Goal: Information Seeking & Learning: Learn about a topic

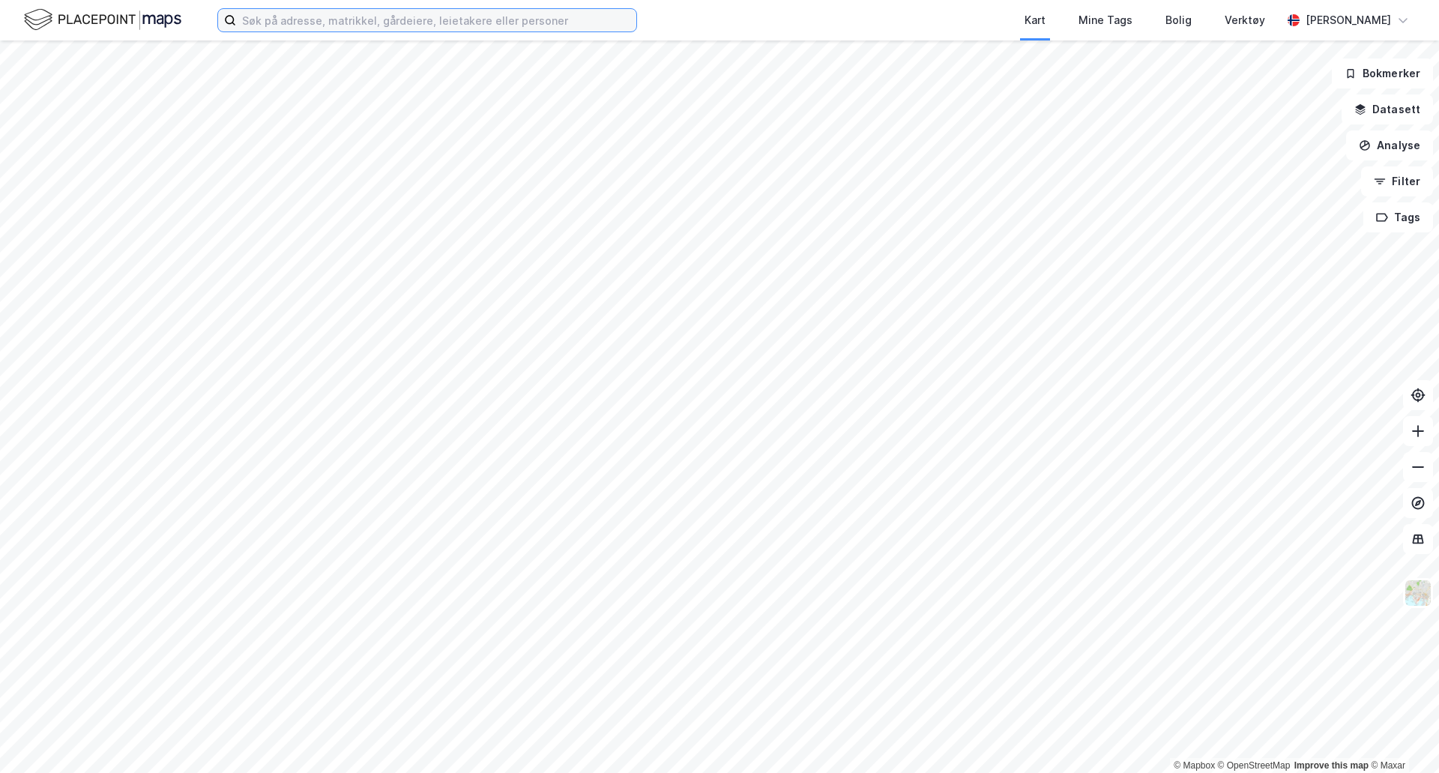
click at [327, 22] on input at bounding box center [436, 20] width 400 height 22
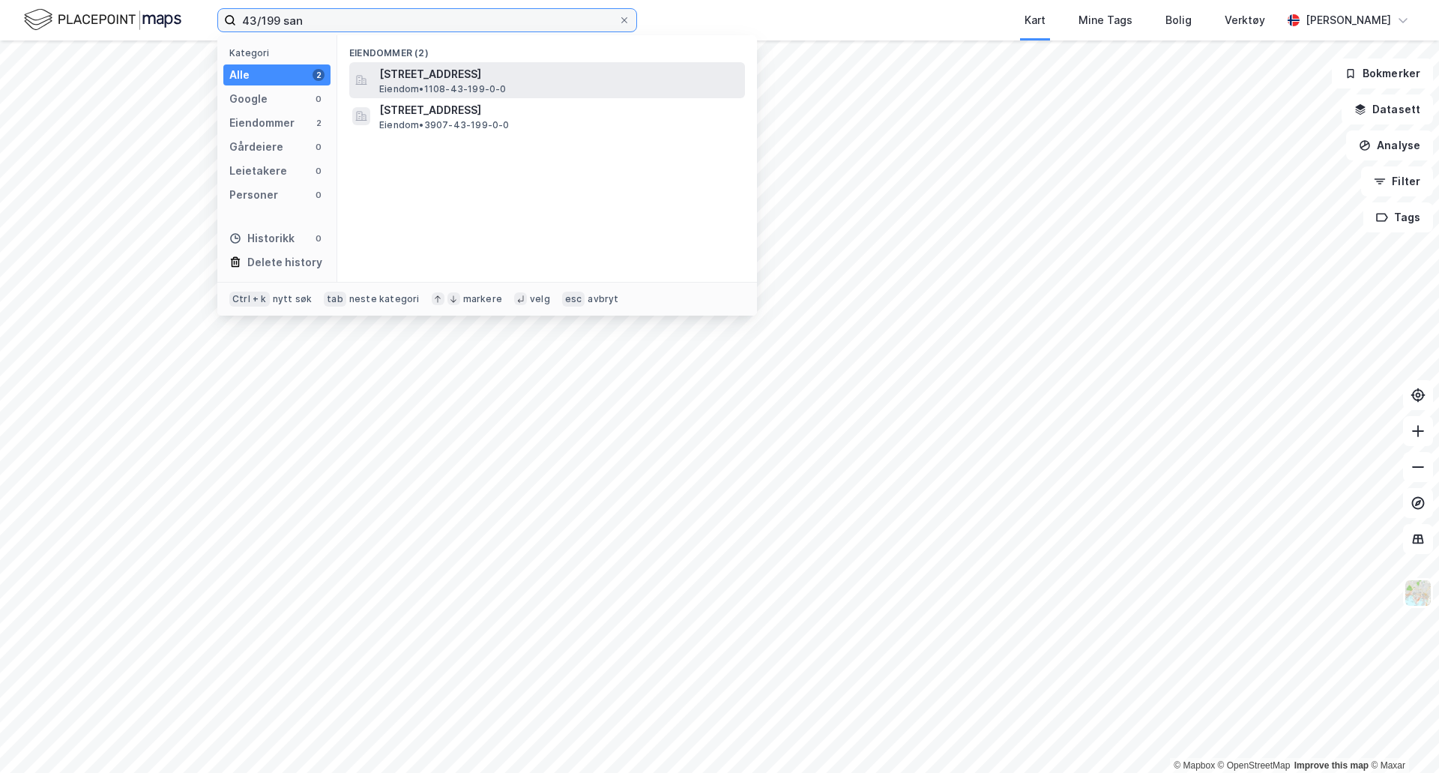
type input "43/199 san"
click at [404, 81] on span "[STREET_ADDRESS]" at bounding box center [559, 74] width 360 height 18
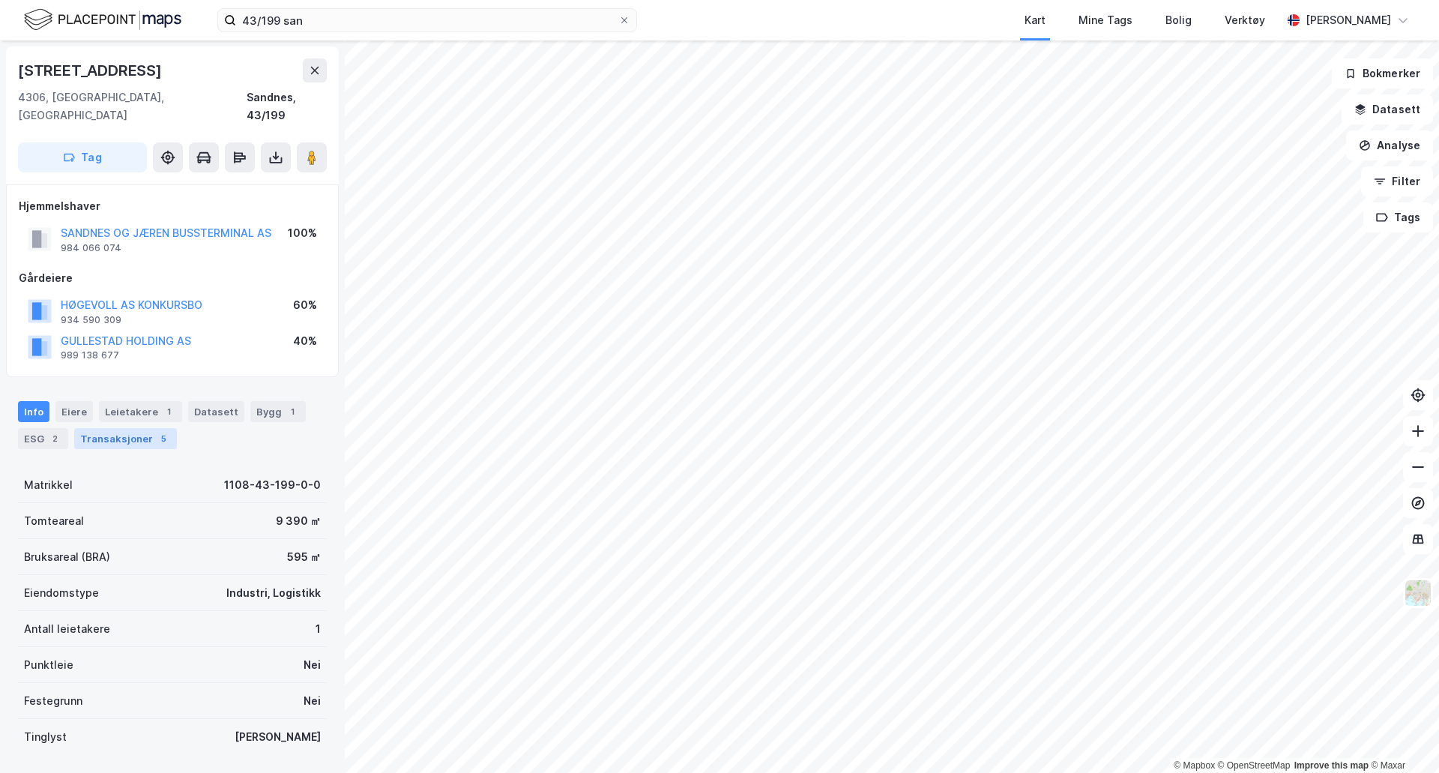
click at [157, 431] on div "5" at bounding box center [163, 438] width 15 height 15
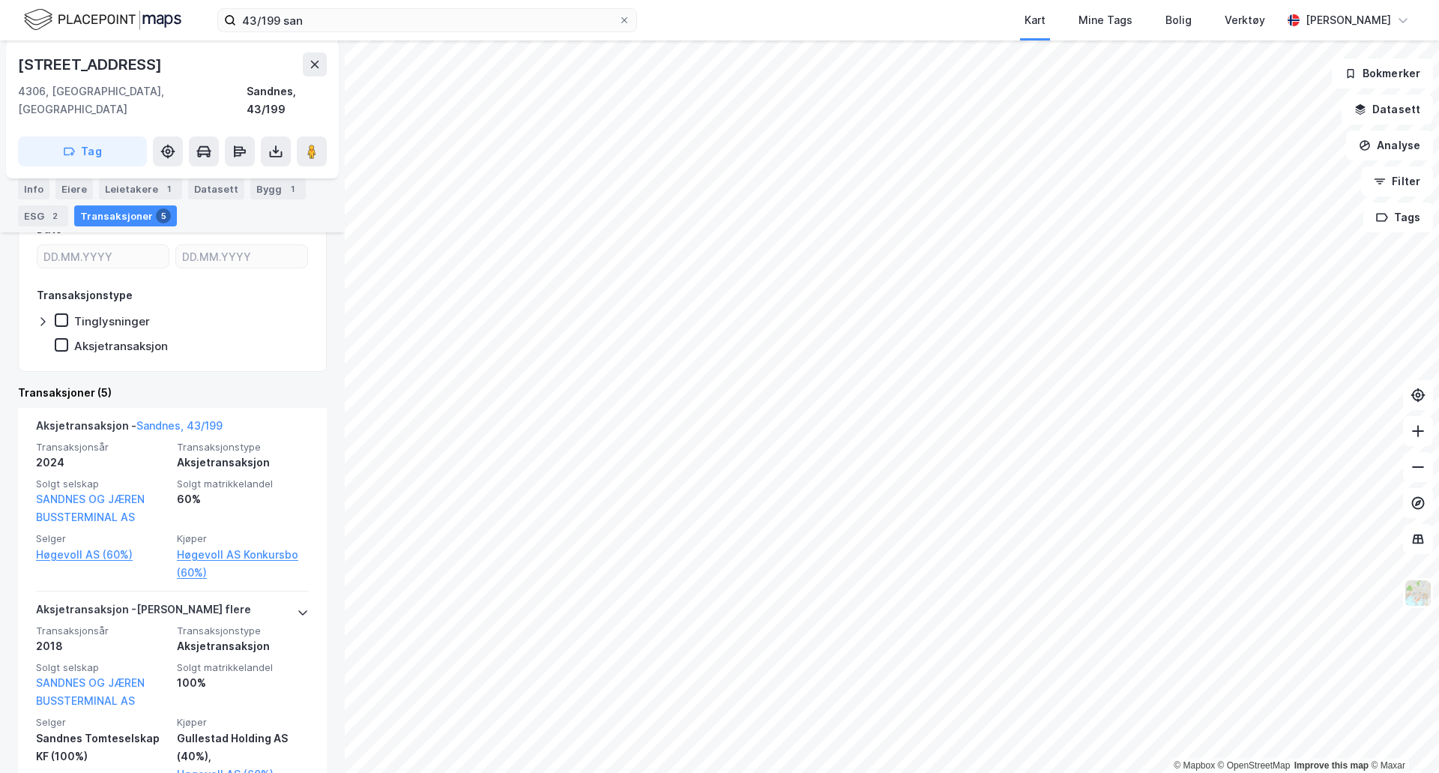
scroll to position [225, 0]
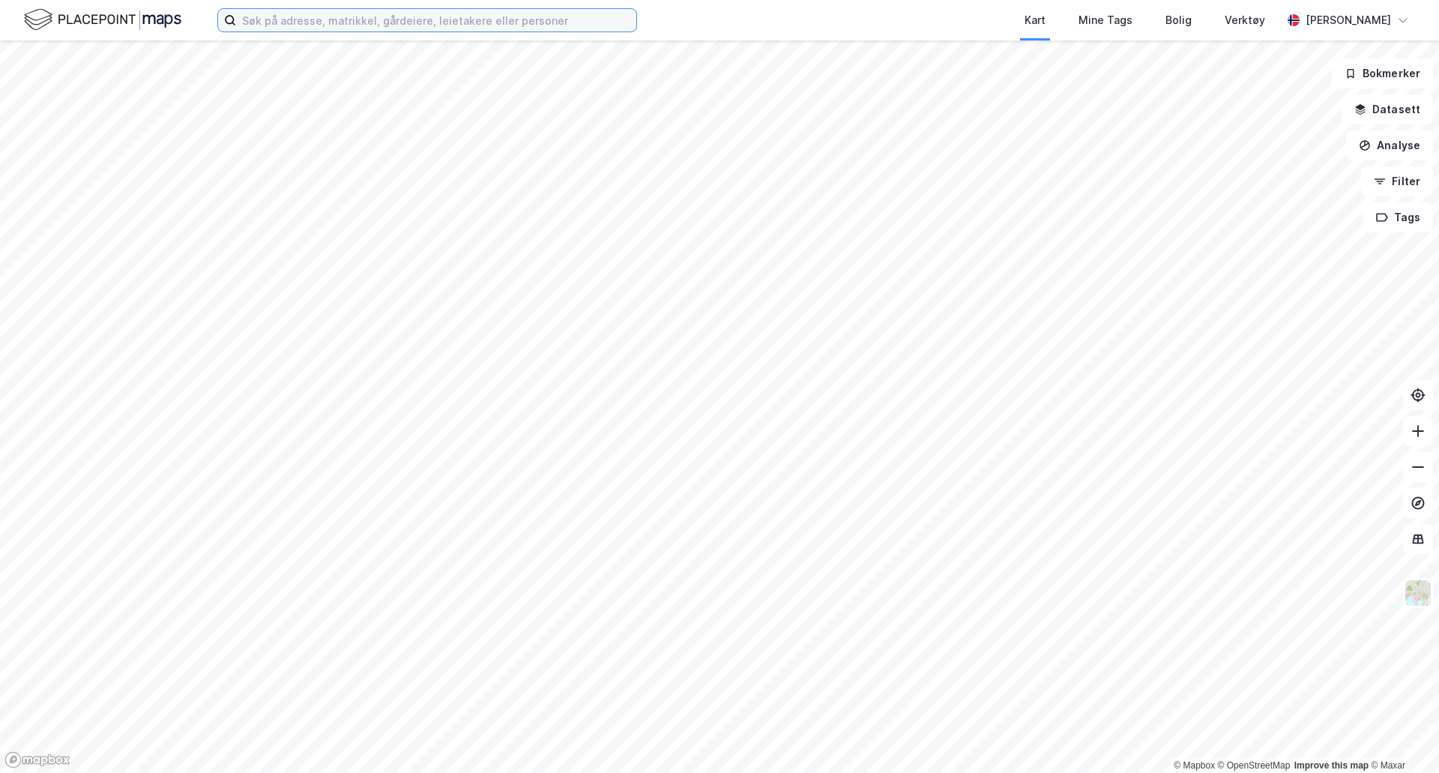
click at [420, 22] on input at bounding box center [436, 20] width 400 height 22
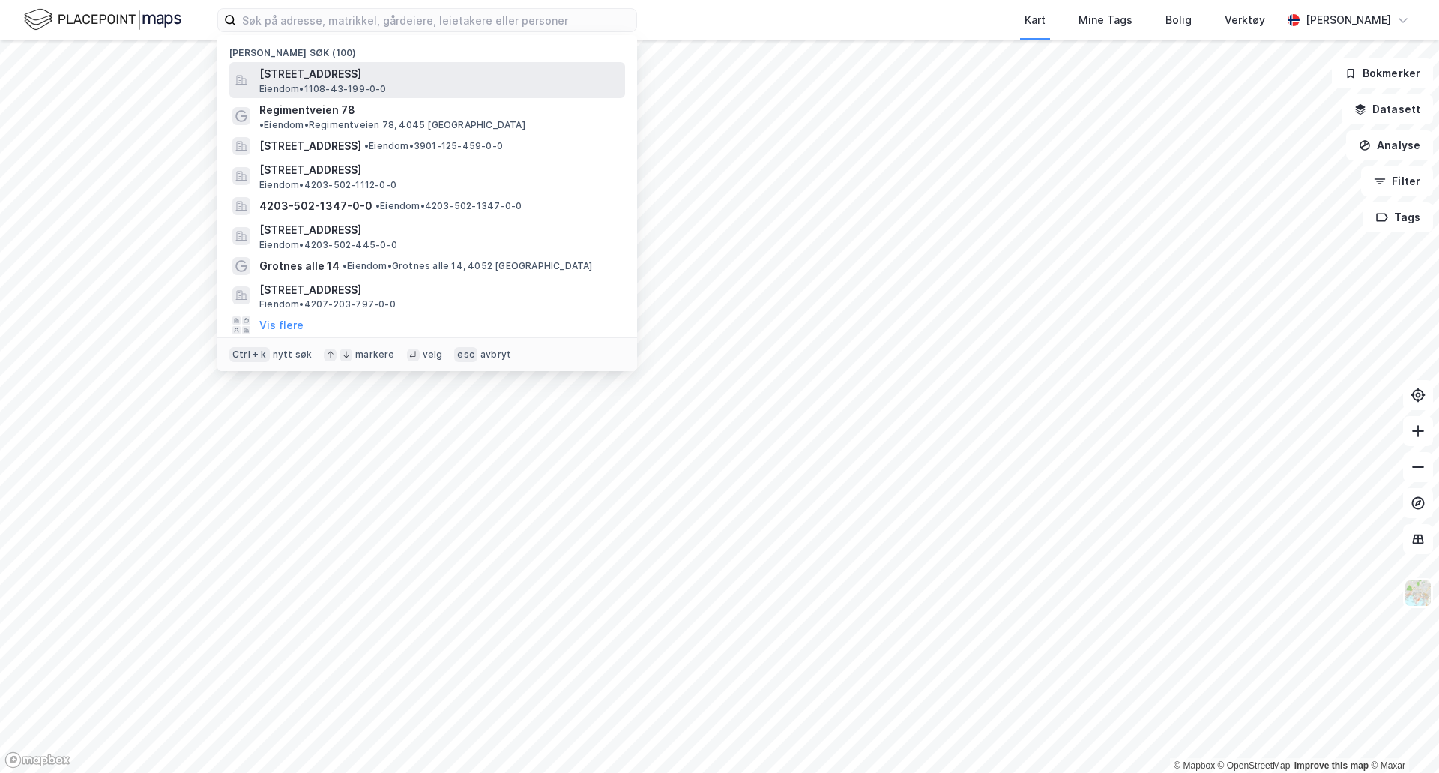
click at [450, 87] on div "Hovebakken 27B, 4306, SANDNES, SANDNES Eiendom • 1108-43-199-0-0" at bounding box center [440, 80] width 363 height 30
